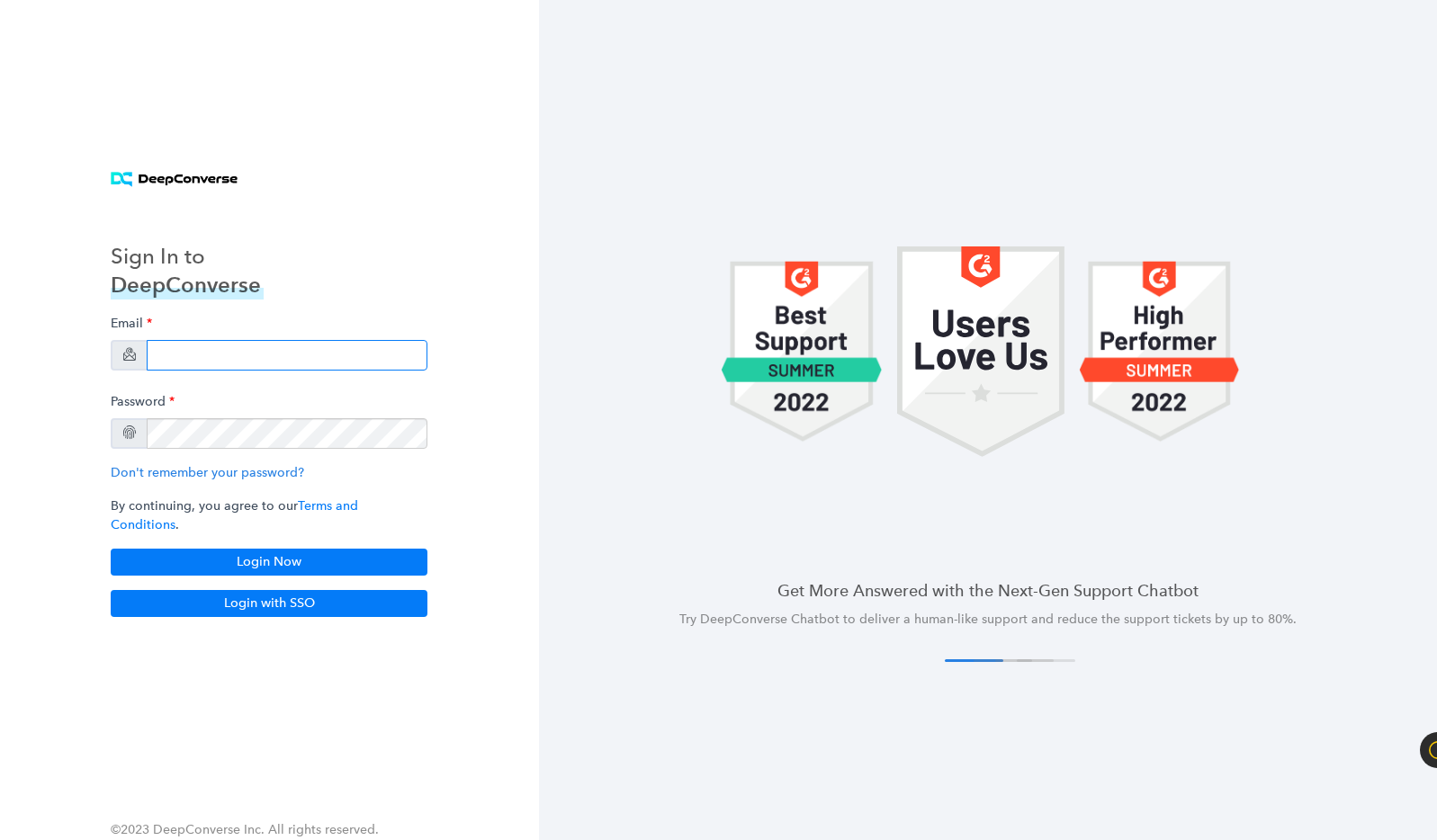
click at [203, 363] on input "email" at bounding box center [287, 356] width 281 height 31
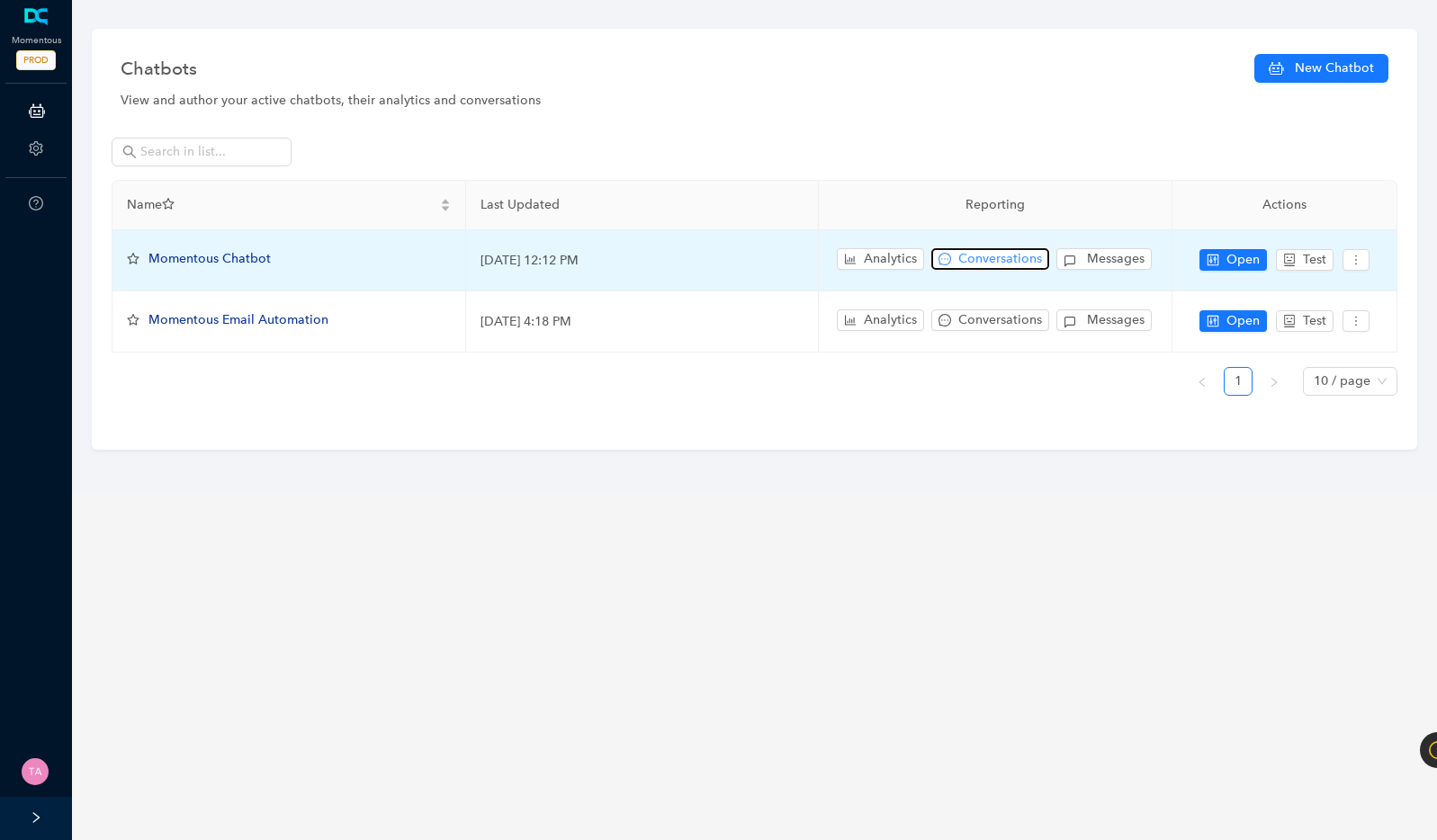
click at [1012, 259] on span "Conversations" at bounding box center [1000, 259] width 84 height 20
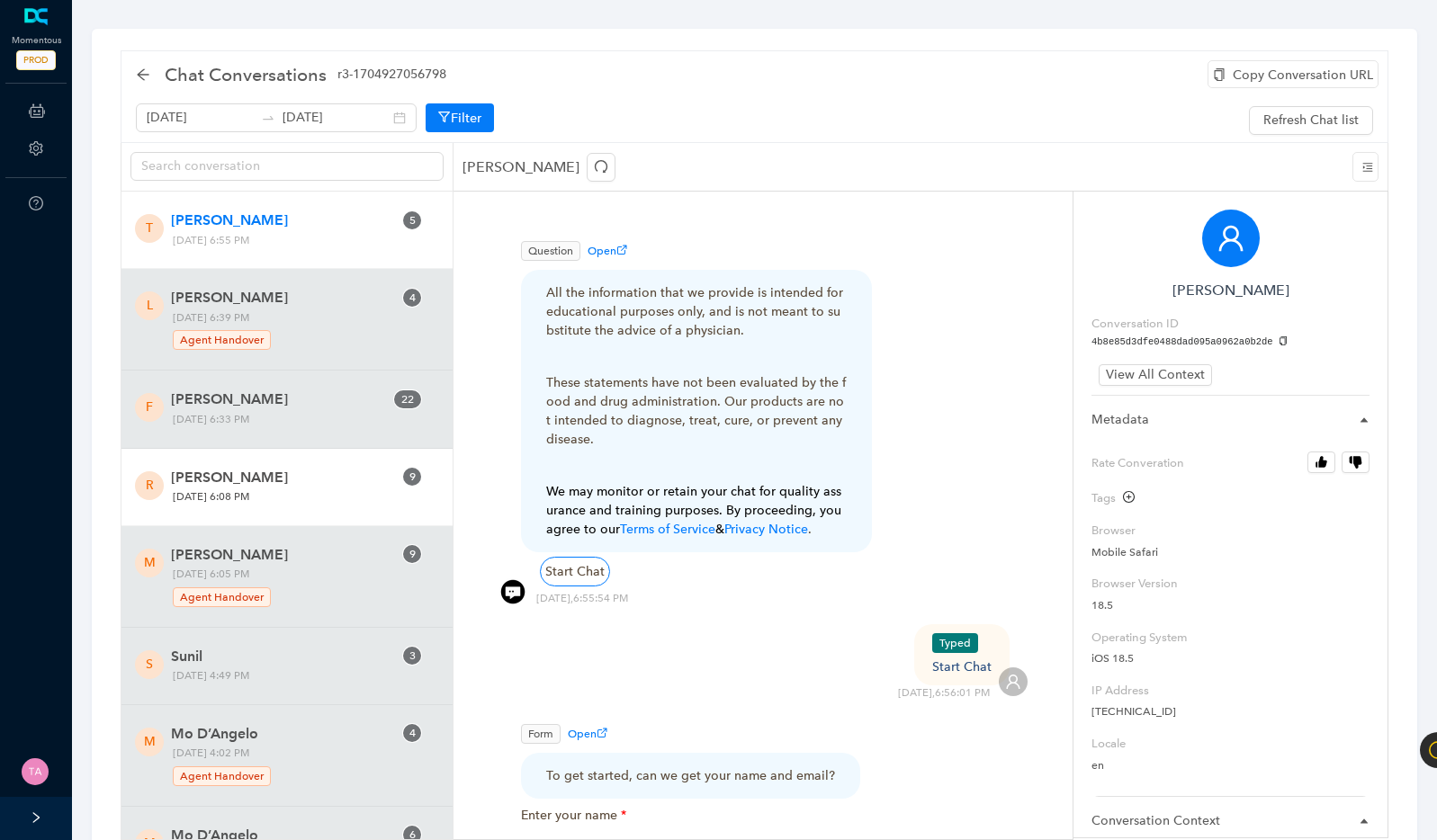
click at [250, 467] on span "[PERSON_NAME]" at bounding box center [281, 478] width 222 height 22
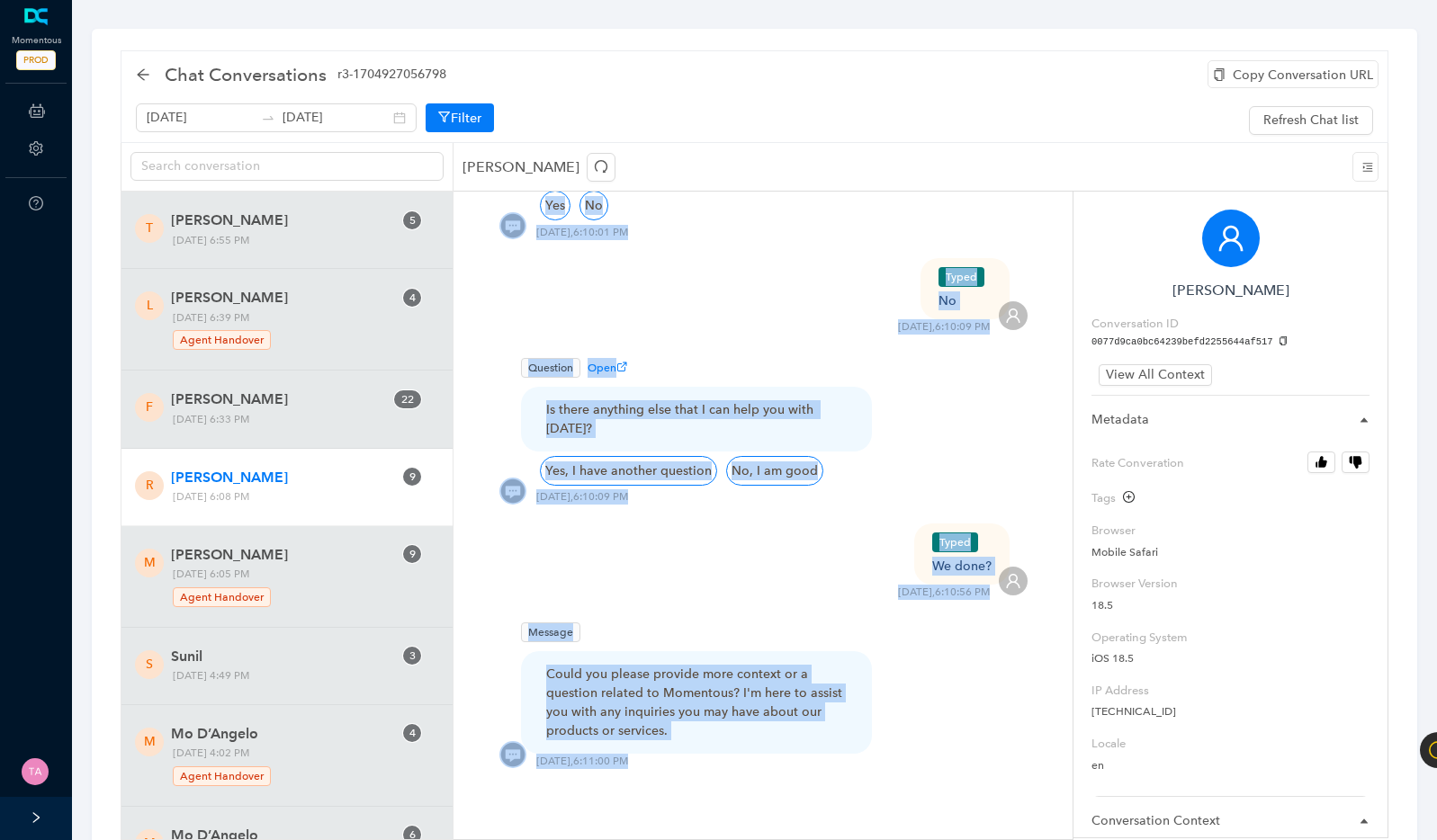
scroll to position [63, 0]
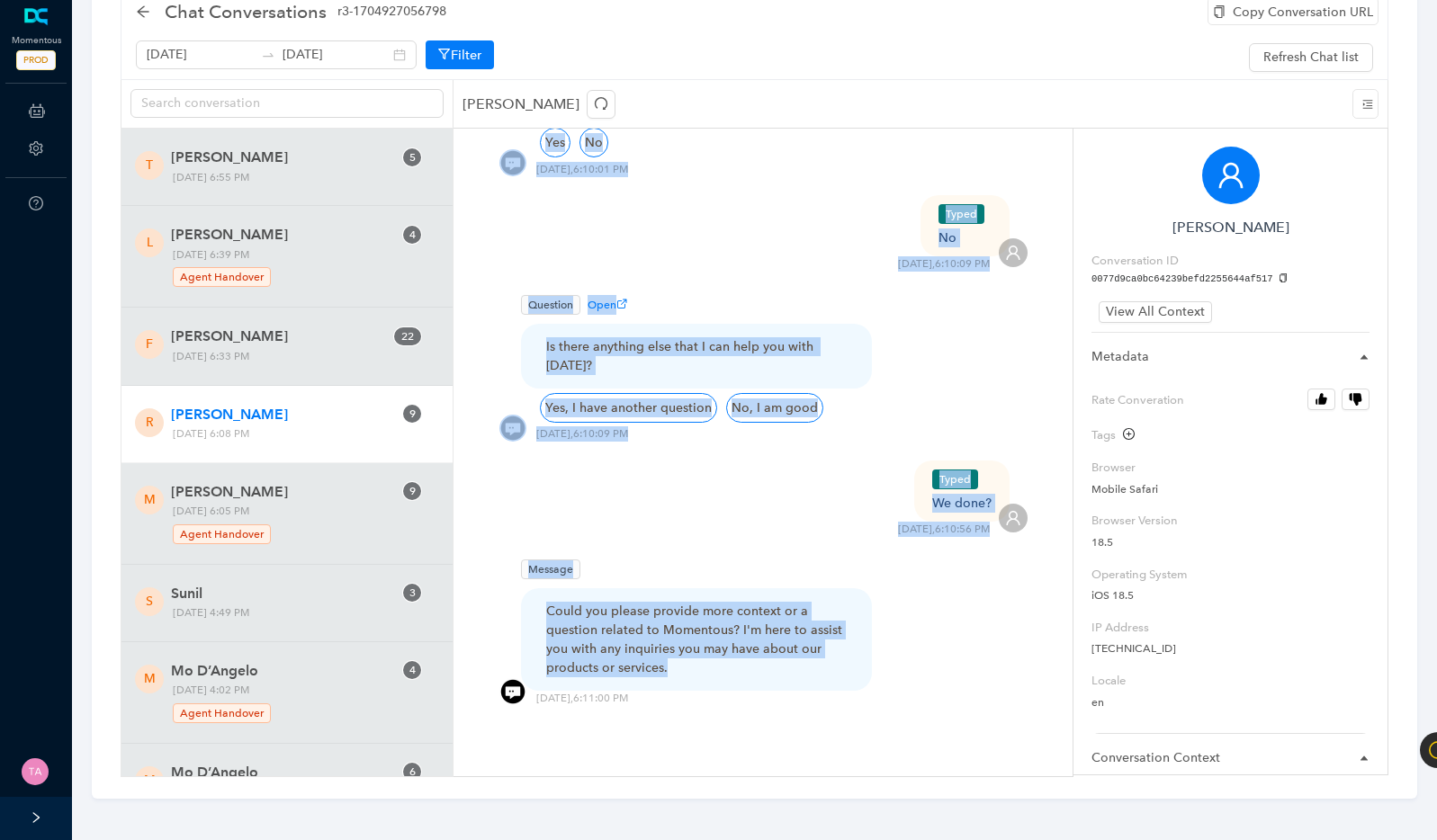
drag, startPoint x: 538, startPoint y: 286, endPoint x: 708, endPoint y: 648, distance: 399.9
copy div "All the information that we provide is intended for educational purposes only, …"
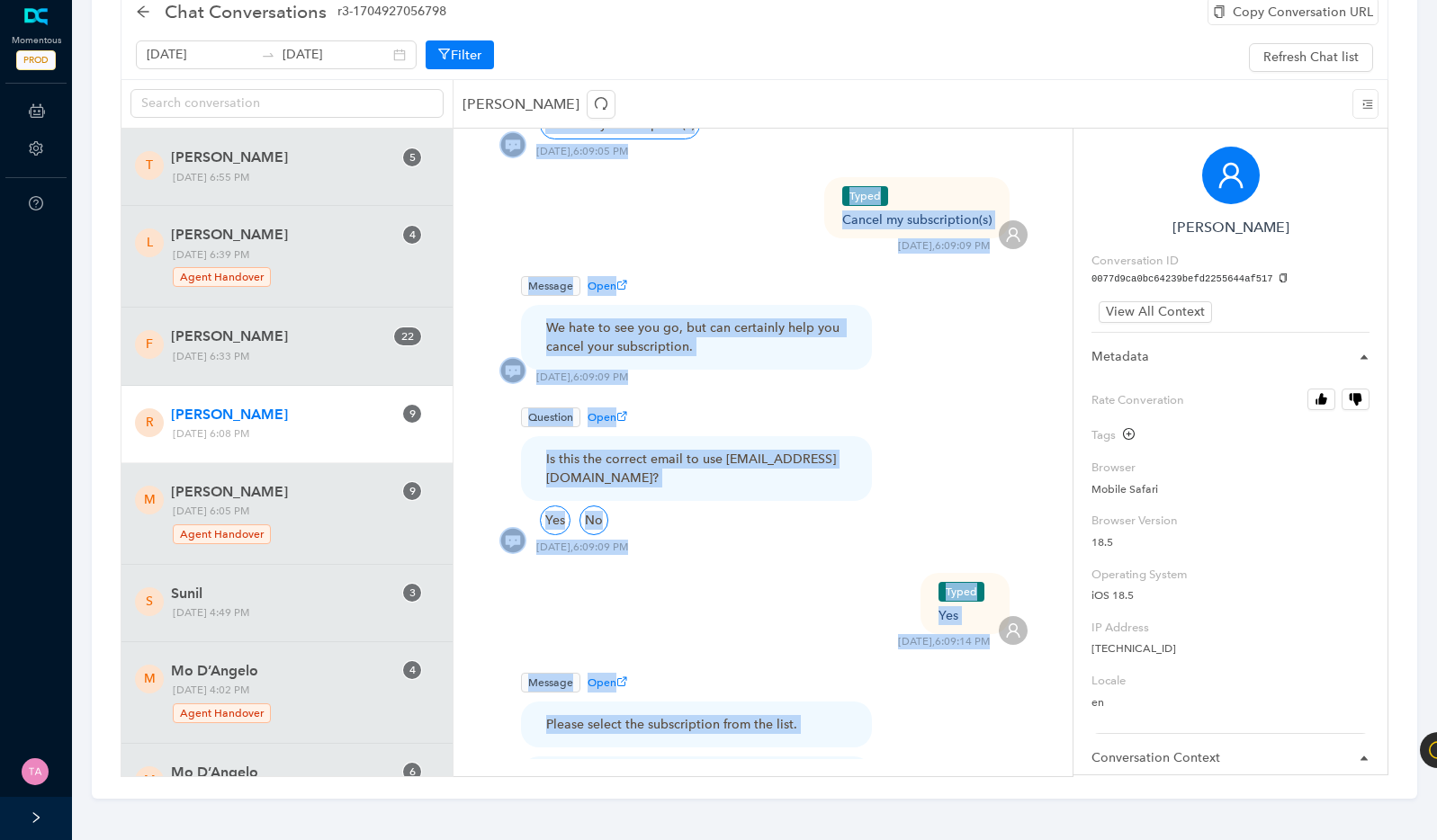
scroll to position [1545, 0]
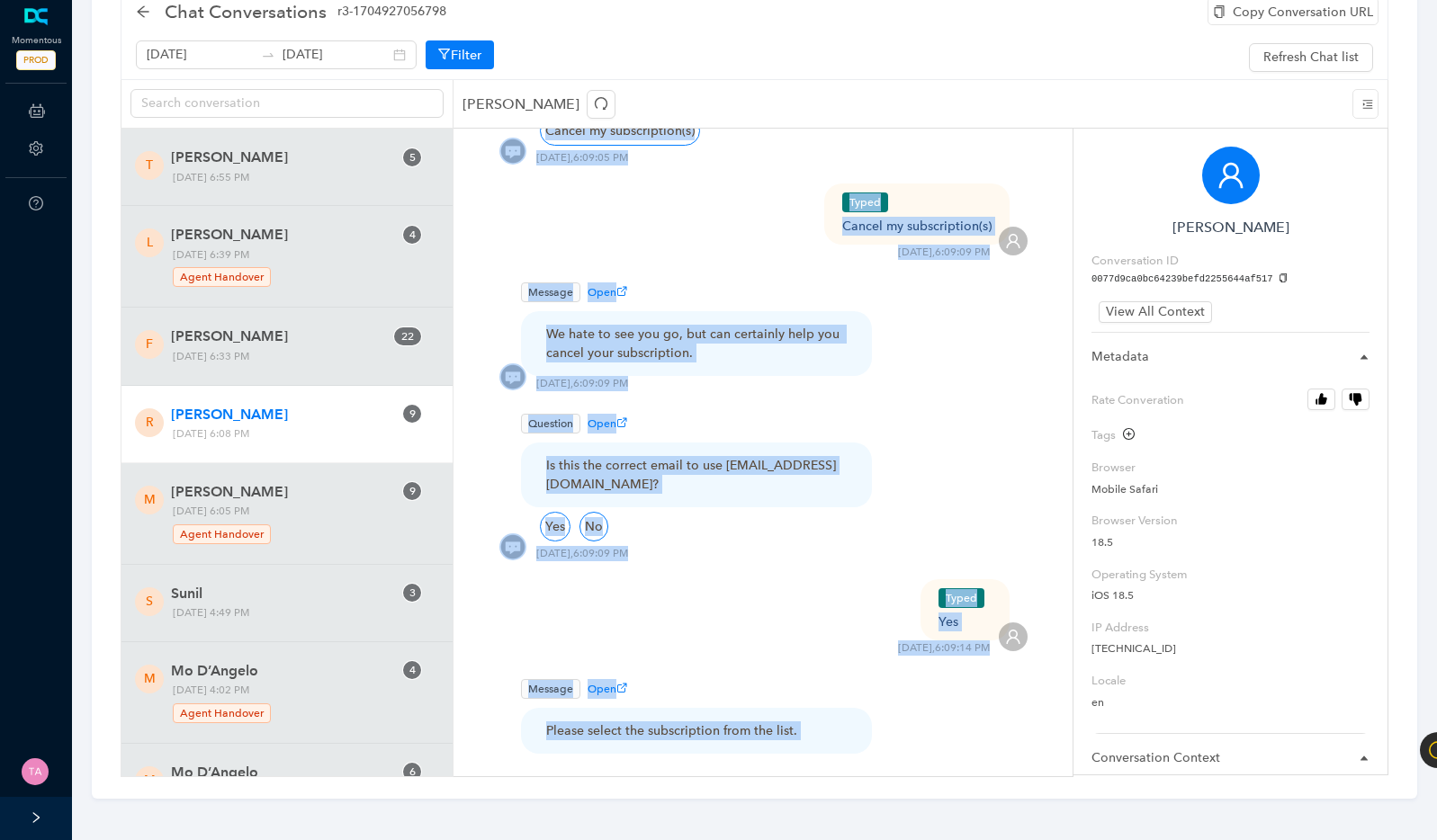
click at [733, 213] on div "Typed Cancel my subscription(s) [DATE] 6:09:09 PM" at bounding box center [763, 222] width 529 height 77
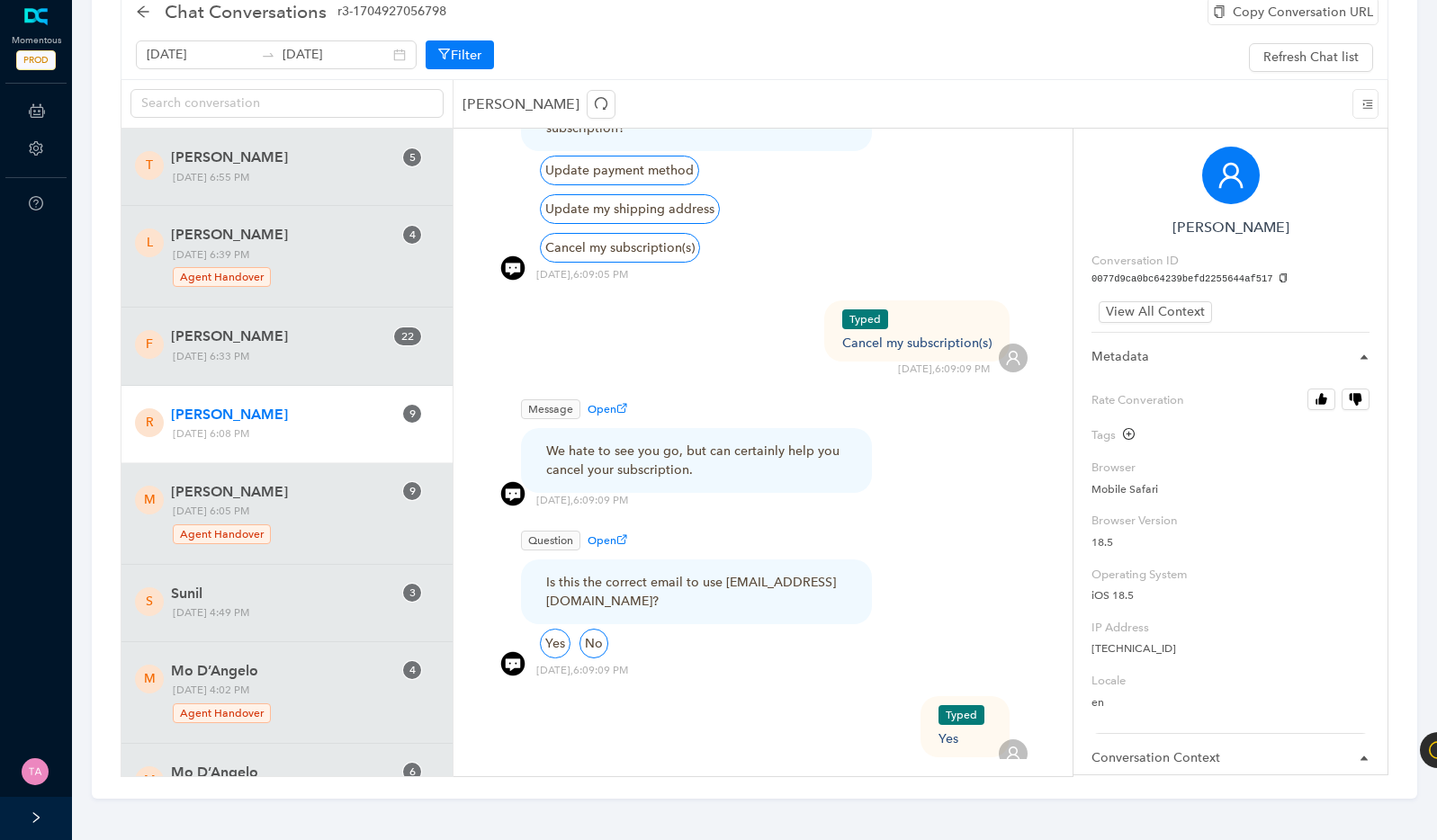
scroll to position [1425, 0]
click at [878, 337] on div "Typed Cancel my subscription(s) [DATE] 6:09:09 PM" at bounding box center [763, 342] width 529 height 77
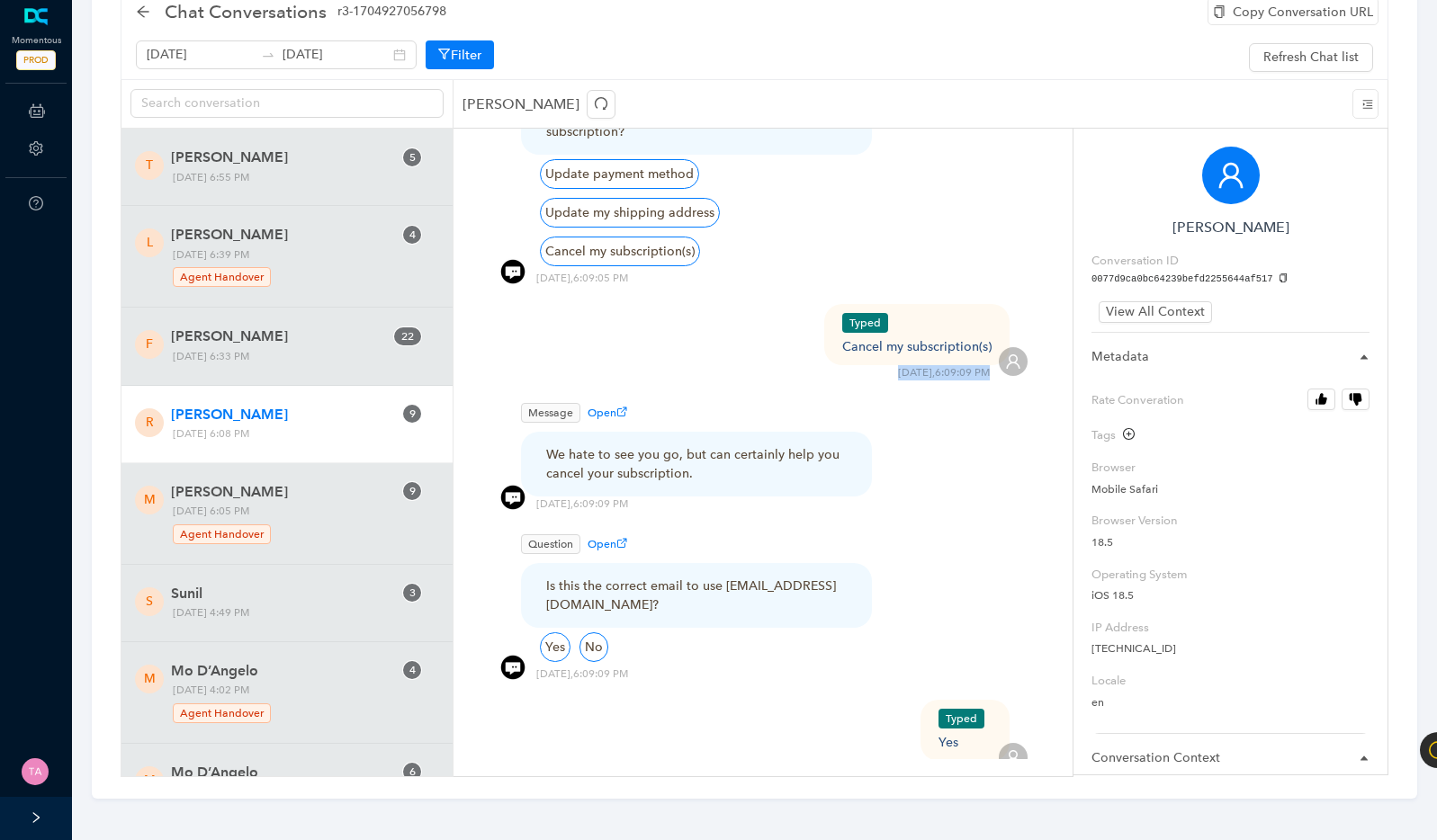
copy div "[DATE] 6:09:09 PM"
click at [934, 324] on div "Typed Cancel my subscription(s)" at bounding box center [917, 334] width 150 height 43
copy div "Cancel my subscription(s)"
